Goal: Task Accomplishment & Management: Use online tool/utility

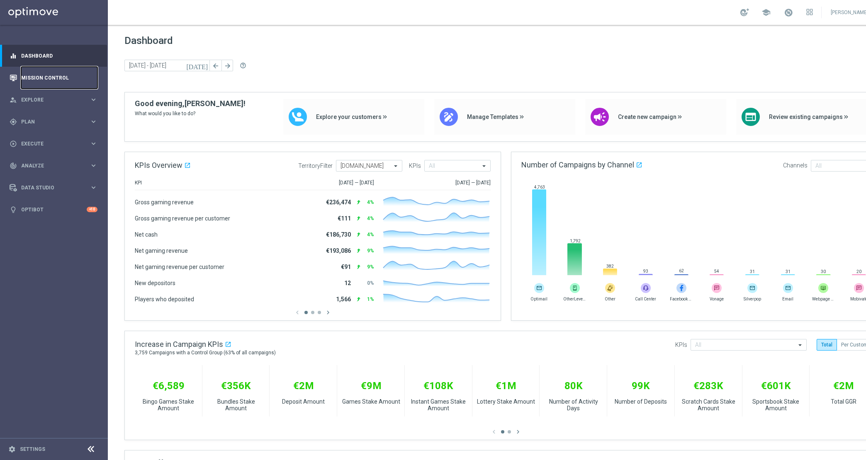
click at [32, 82] on link "Mission Control" at bounding box center [59, 78] width 76 height 22
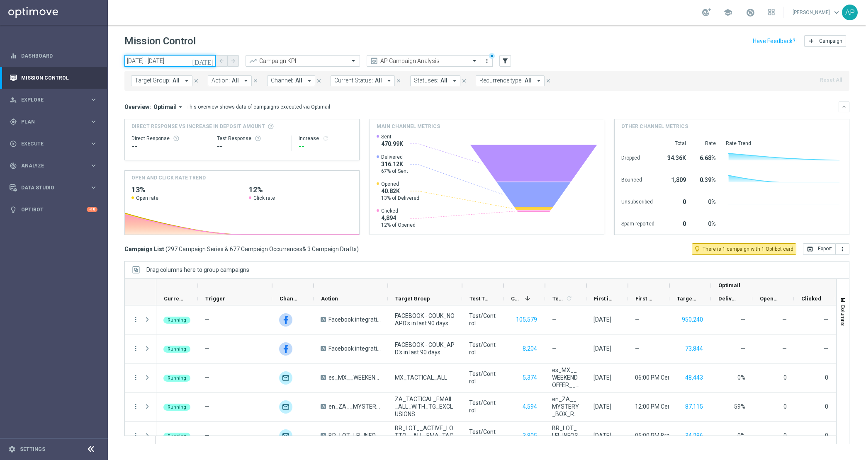
click at [143, 63] on input "[DATE] - [DATE]" at bounding box center [169, 61] width 91 height 12
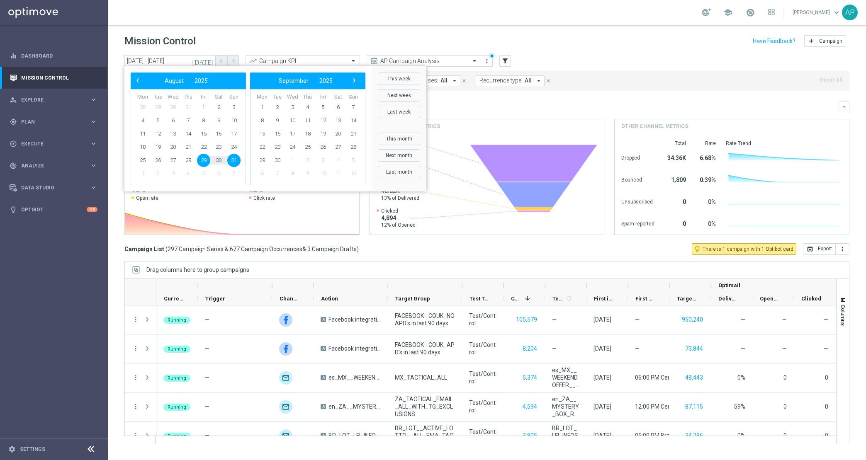
click at [230, 158] on span "31" at bounding box center [233, 160] width 13 height 13
click at [233, 164] on span "31" at bounding box center [233, 160] width 13 height 13
type input "[DATE] - [DATE]"
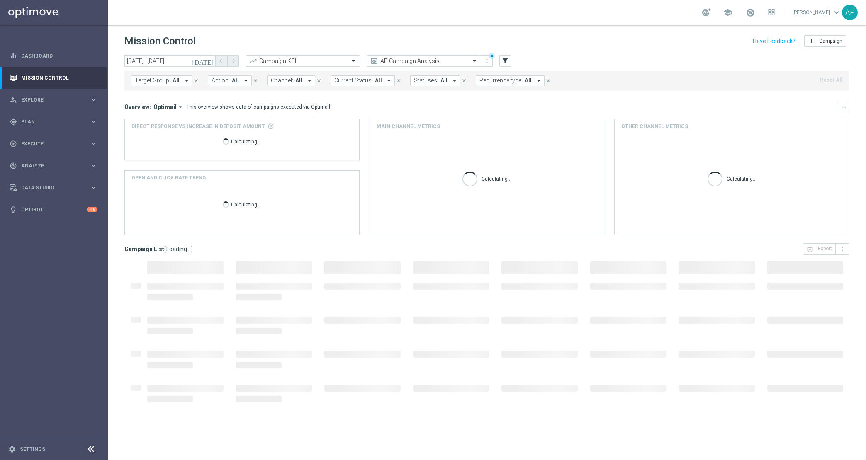
click at [163, 77] on span "Target Group:" at bounding box center [153, 80] width 36 height 7
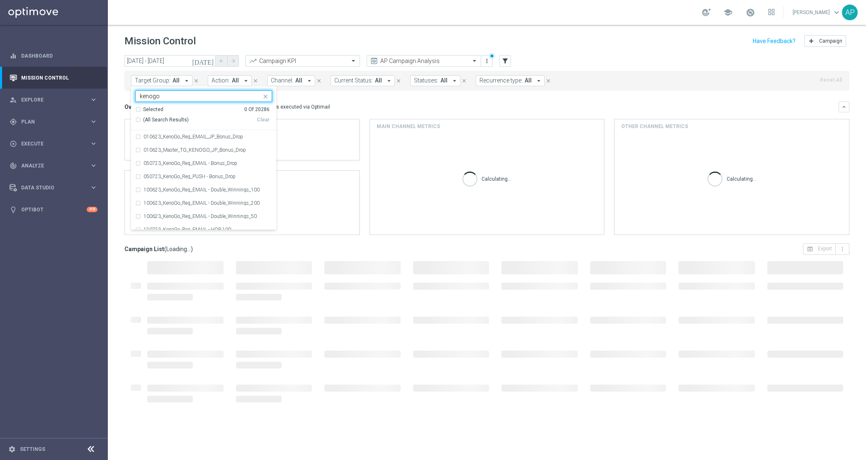
click at [177, 122] on span "(All Search Results)" at bounding box center [166, 120] width 46 height 7
type input "kenogo"
click at [478, 40] on div "Mission Control add Campaign" at bounding box center [486, 41] width 725 height 16
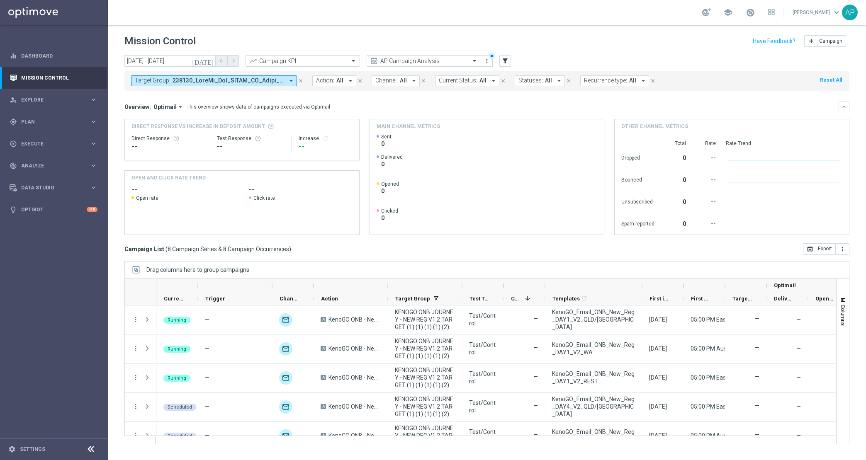
drag, startPoint x: 586, startPoint y: 287, endPoint x: 642, endPoint y: 288, distance: 55.6
click at [642, 288] on div at bounding box center [641, 285] width 3 height 13
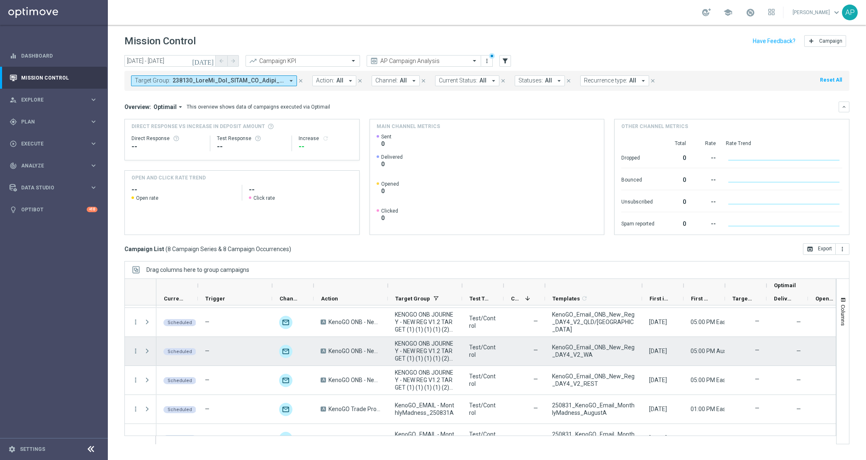
scroll to position [102, 0]
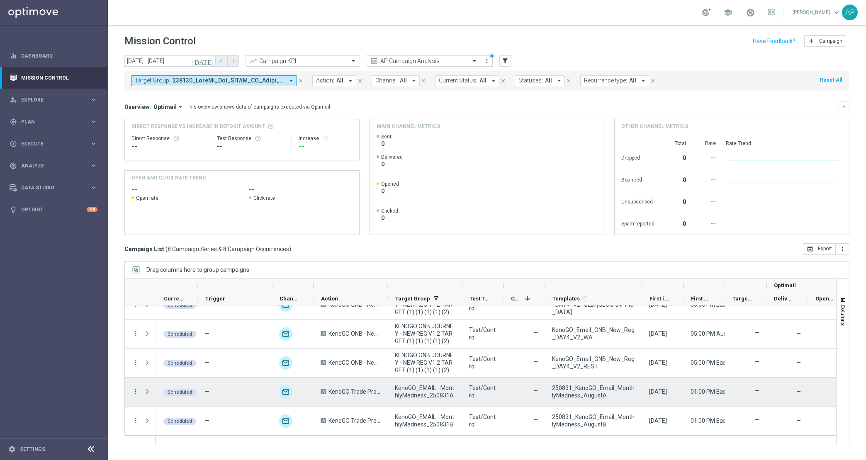
click at [134, 392] on icon "more_vert" at bounding box center [135, 391] width 7 height 7
click at [182, 304] on span "Campaign Details" at bounding box center [173, 306] width 42 height 6
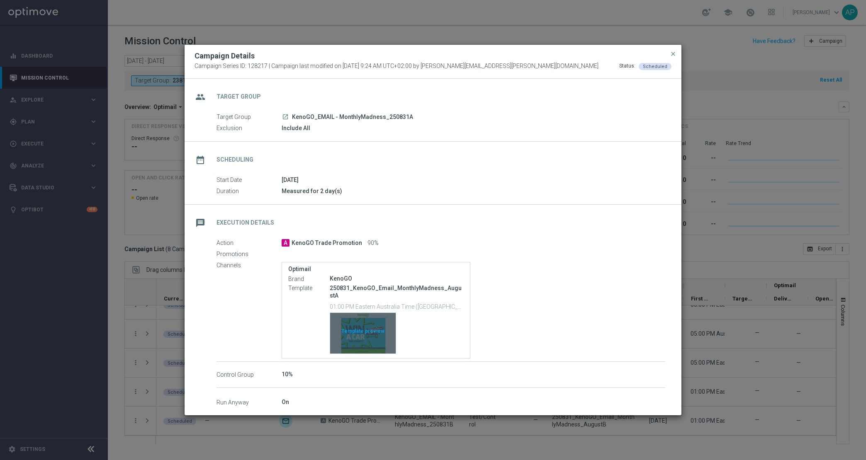
click at [375, 320] on div "Template preview" at bounding box center [363, 333] width 66 height 41
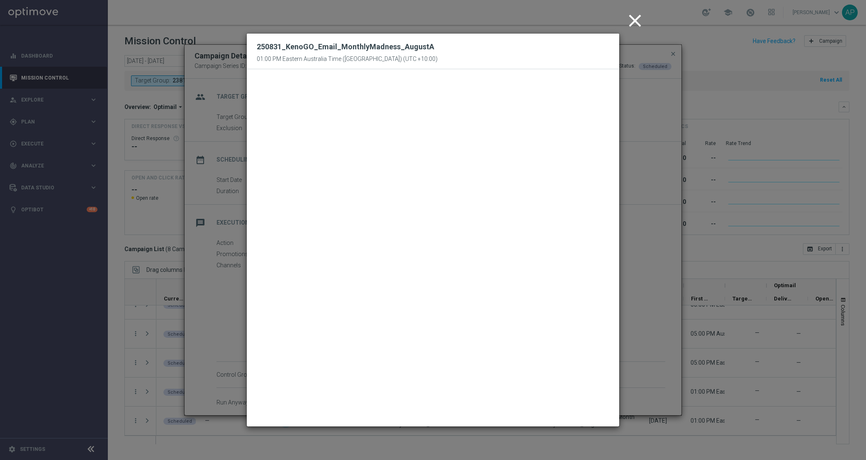
click at [633, 16] on icon "close" at bounding box center [635, 20] width 21 height 21
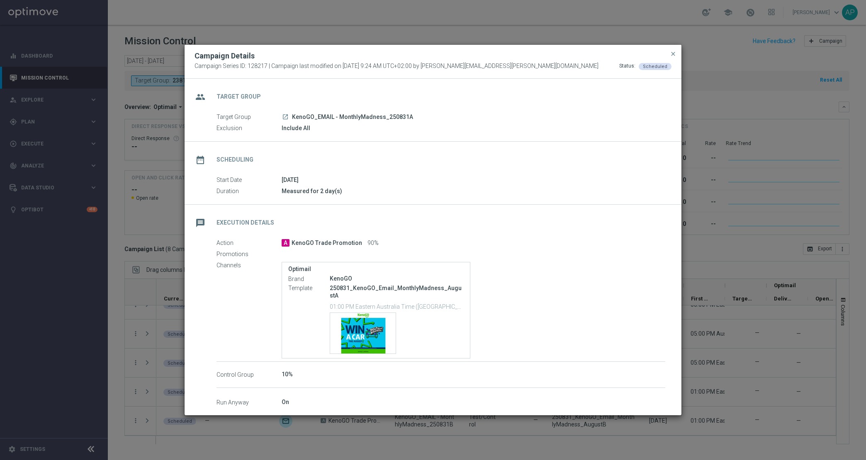
click at [669, 58] on button "close" at bounding box center [673, 54] width 8 height 10
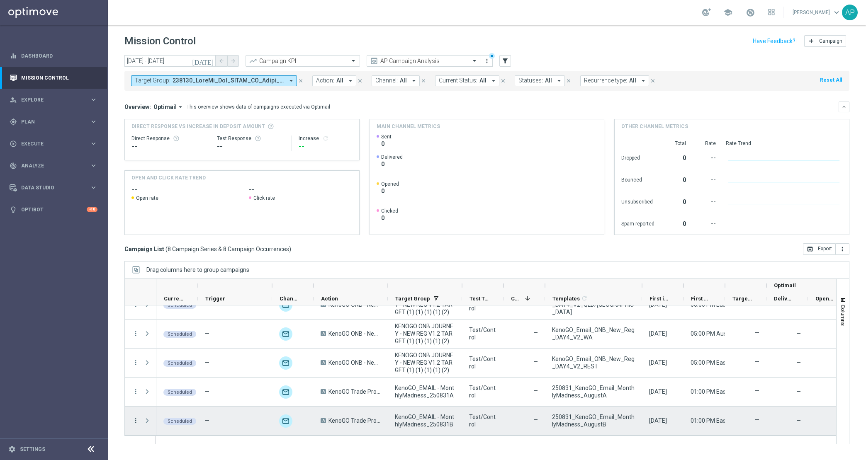
click at [136, 420] on icon "more_vert" at bounding box center [135, 420] width 7 height 7
click at [184, 336] on span "Campaign Details" at bounding box center [173, 335] width 42 height 6
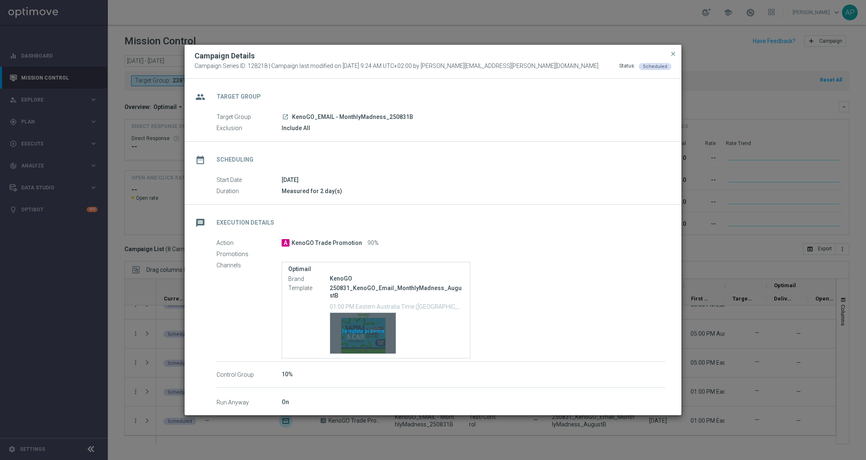
click at [343, 315] on div "Template preview" at bounding box center [363, 333] width 66 height 41
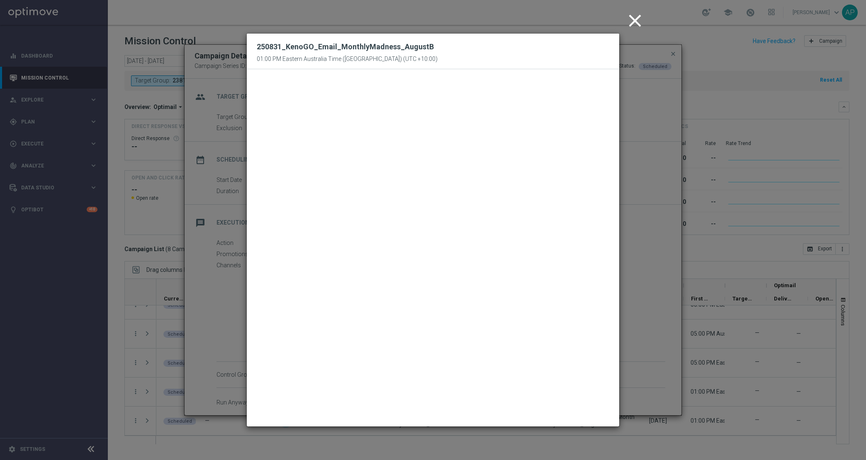
click at [637, 23] on icon "close" at bounding box center [635, 20] width 21 height 21
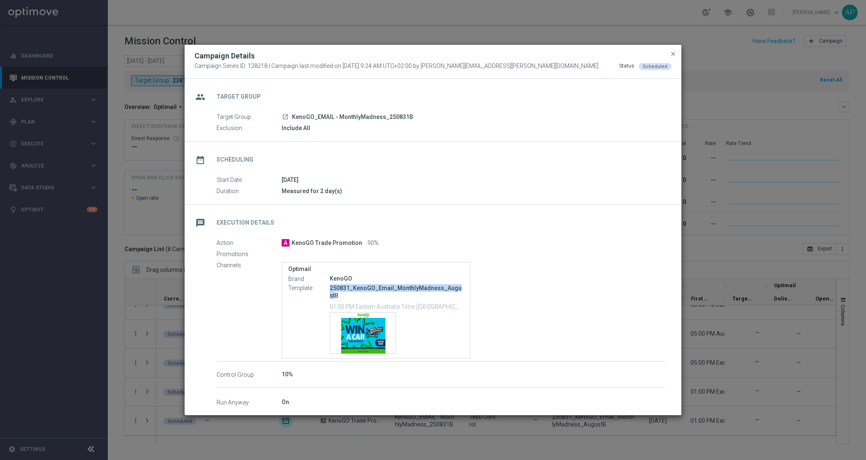
drag, startPoint x: 331, startPoint y: 291, endPoint x: 459, endPoint y: 291, distance: 128.6
click at [459, 291] on p "250831_KenoGO_Email_MonthlyMadness_AugustB" at bounding box center [397, 292] width 134 height 15
copy p "250831_KenoGO_Email_MonthlyMadness_August"
click at [672, 57] on span "close" at bounding box center [673, 54] width 7 height 7
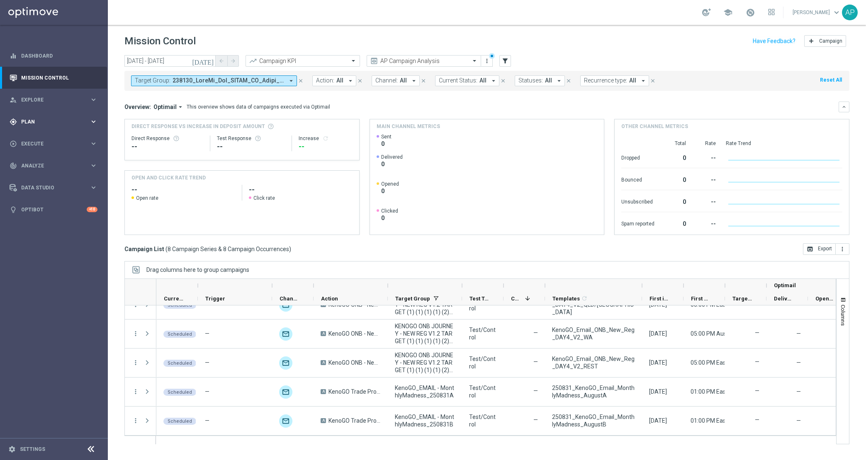
click at [28, 123] on span "Plan" at bounding box center [55, 121] width 68 height 5
click at [36, 165] on span "Templates" at bounding box center [51, 163] width 59 height 5
click at [43, 176] on link "Optimail" at bounding box center [56, 176] width 61 height 7
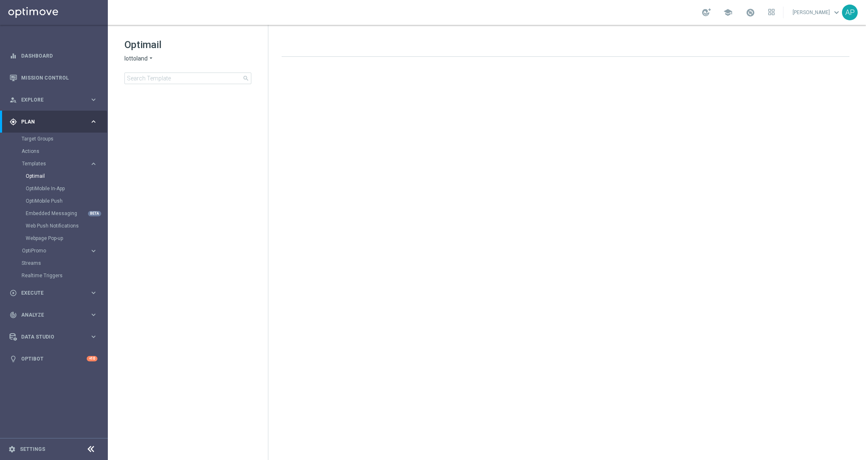
click at [141, 62] on div "Optimail lottoland arrow_drop_down × lottoland search" at bounding box center [195, 61] width 143 height 46
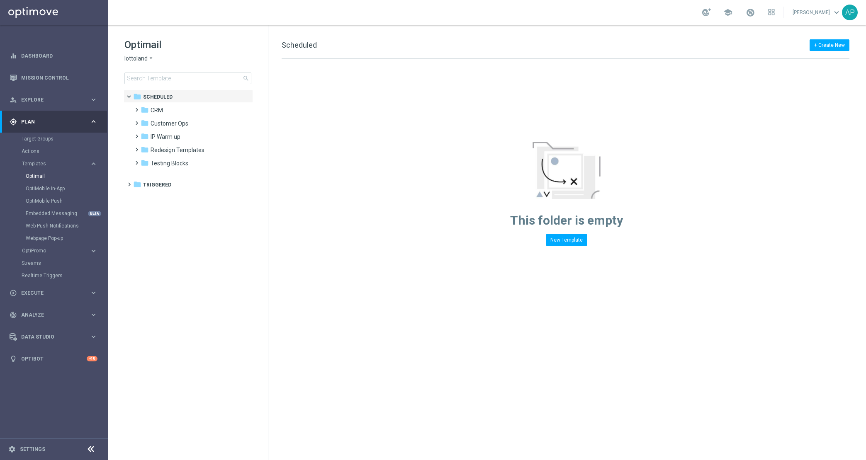
click at [143, 56] on span "lottoland" at bounding box center [135, 59] width 23 height 8
click at [0, 0] on span "KenoGO" at bounding box center [0, 0] width 0 height 0
click at [150, 75] on input at bounding box center [187, 79] width 127 height 12
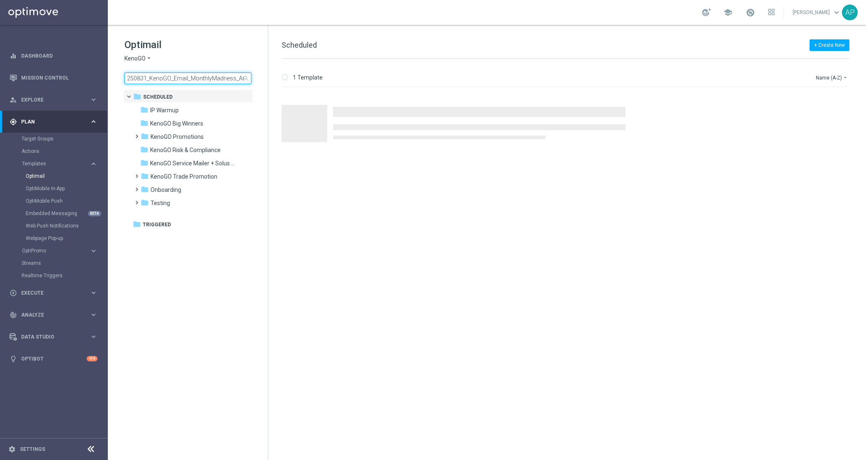
scroll to position [0, 9]
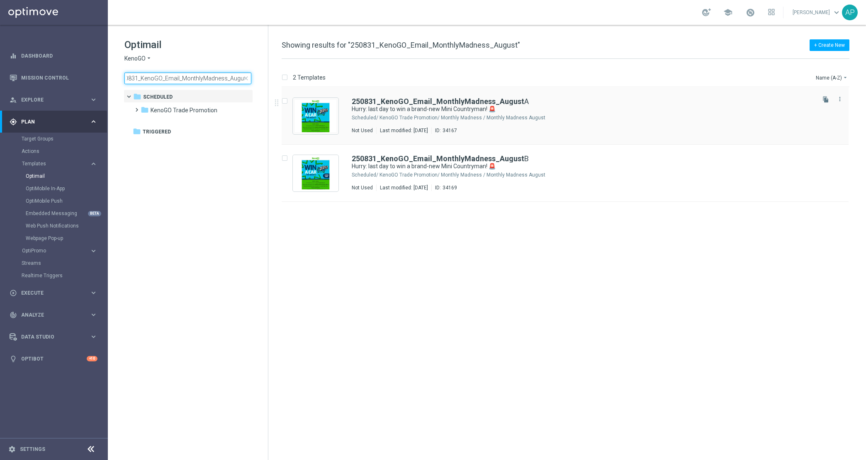
type input "250831_KenoGO_Email_MonthlyMadness_August"
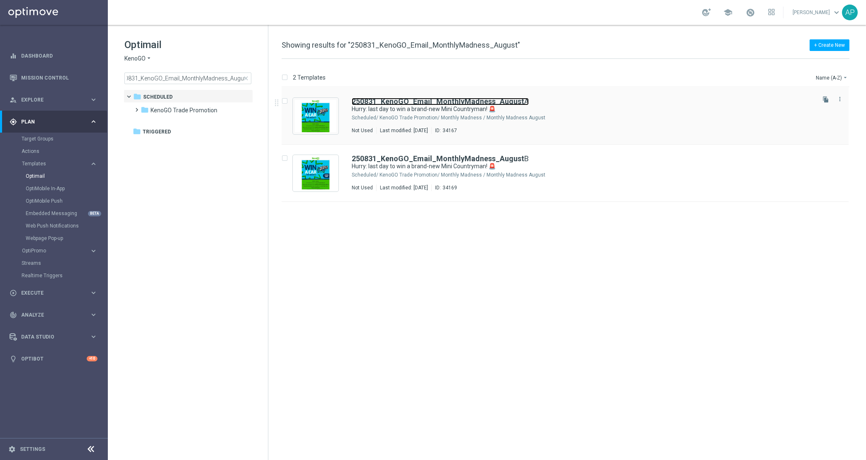
scroll to position [0, 0]
click at [394, 99] on b "250831_KenoGO_Email_MonthlyMadness_August" at bounding box center [438, 101] width 173 height 9
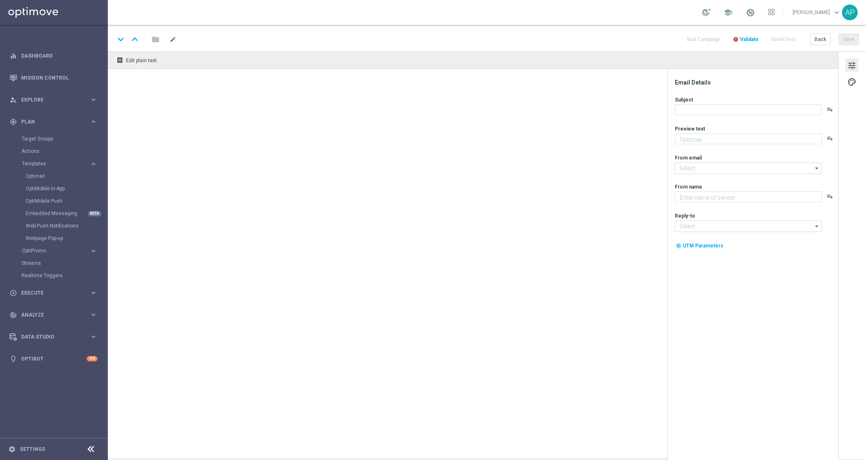
type textarea "Enter now - time's running out!"
type input "[EMAIL_ADDRESS][DOMAIN_NAME]"
type textarea "KenoGO"
type input "[EMAIL_ADDRESS][DOMAIN_NAME]"
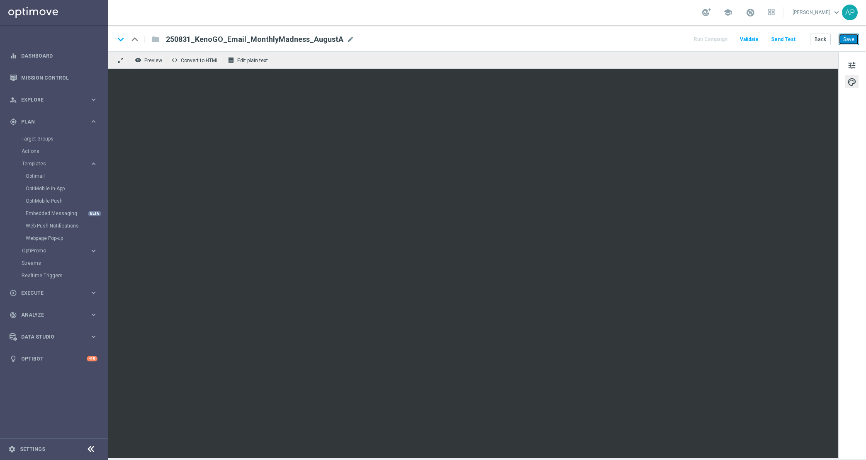
click at [856, 36] on button "Save" at bounding box center [849, 40] width 20 height 12
click at [39, 176] on link "Optimail" at bounding box center [56, 176] width 61 height 7
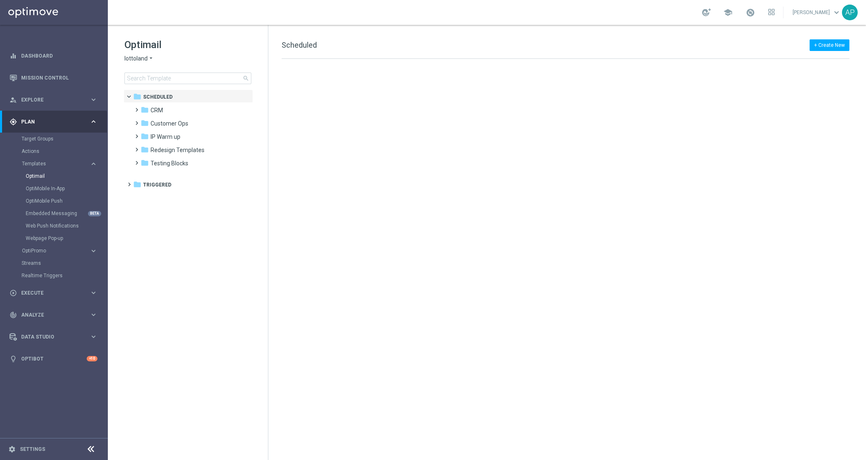
click at [137, 57] on span "lottoland" at bounding box center [135, 59] width 23 height 8
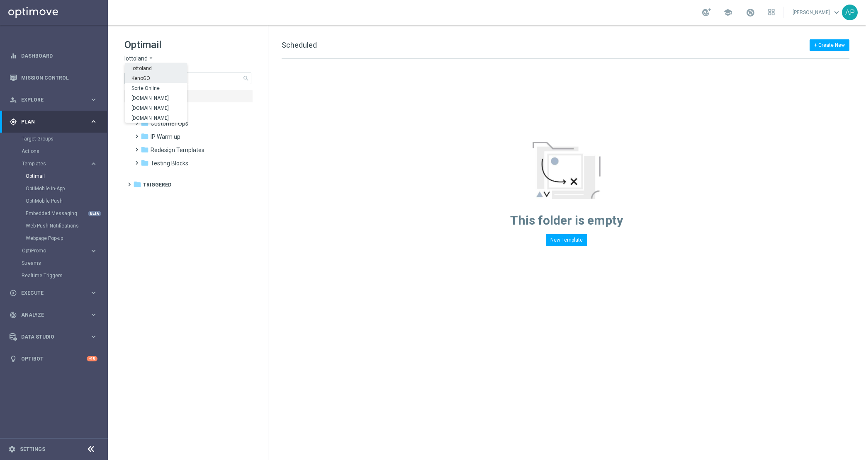
click at [0, 0] on span "KenoGO" at bounding box center [0, 0] width 0 height 0
click at [150, 76] on input at bounding box center [187, 79] width 127 height 12
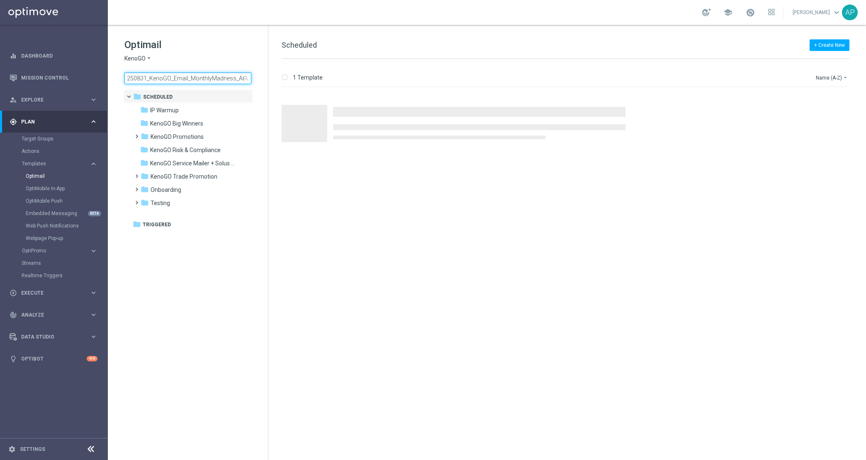
scroll to position [0, 9]
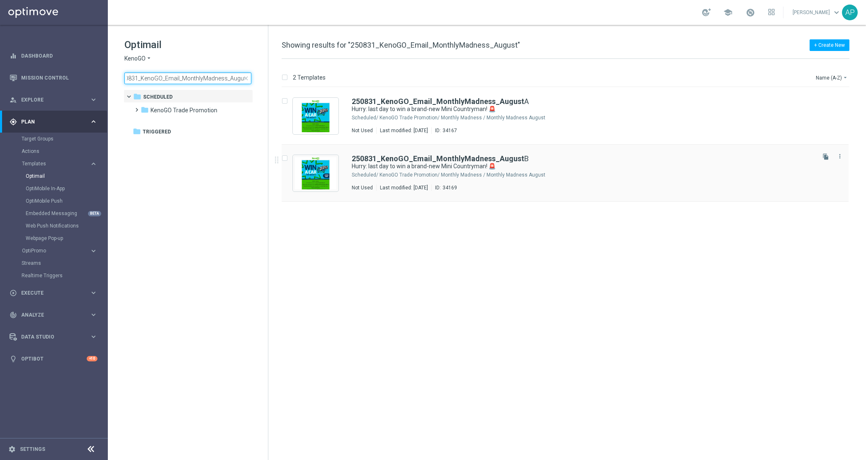
type input "250831_KenoGO_Email_MonthlyMadness_August"
click at [396, 153] on div "250831_KenoGO_Email_MonthlyMadness_August B Hurry: last day to win a brand-new …" at bounding box center [565, 173] width 567 height 57
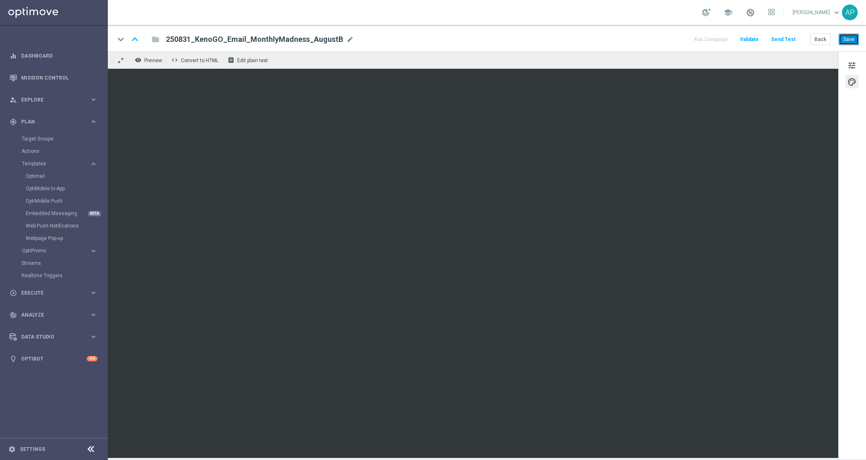
click at [843, 41] on button "Save" at bounding box center [849, 40] width 20 height 12
click at [19, 71] on div "Mission Control" at bounding box center [54, 78] width 88 height 22
